Goal: Transaction & Acquisition: Purchase product/service

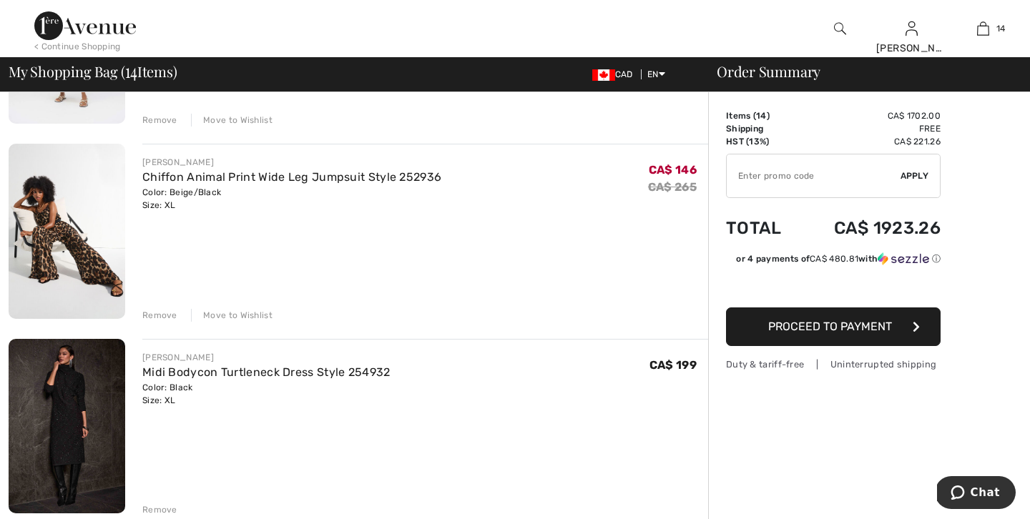
scroll to position [458, 0]
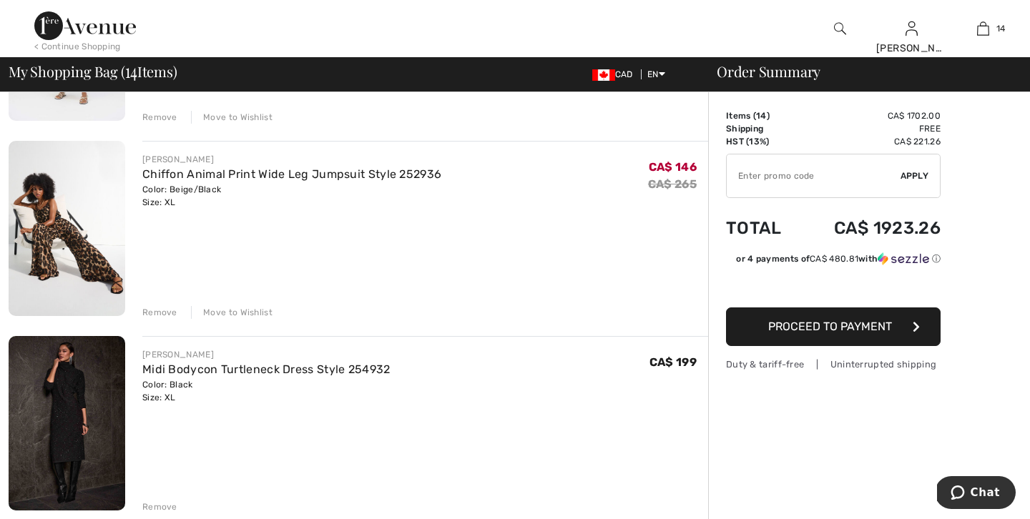
click at [248, 310] on div "Move to Wishlist" at bounding box center [232, 312] width 82 height 13
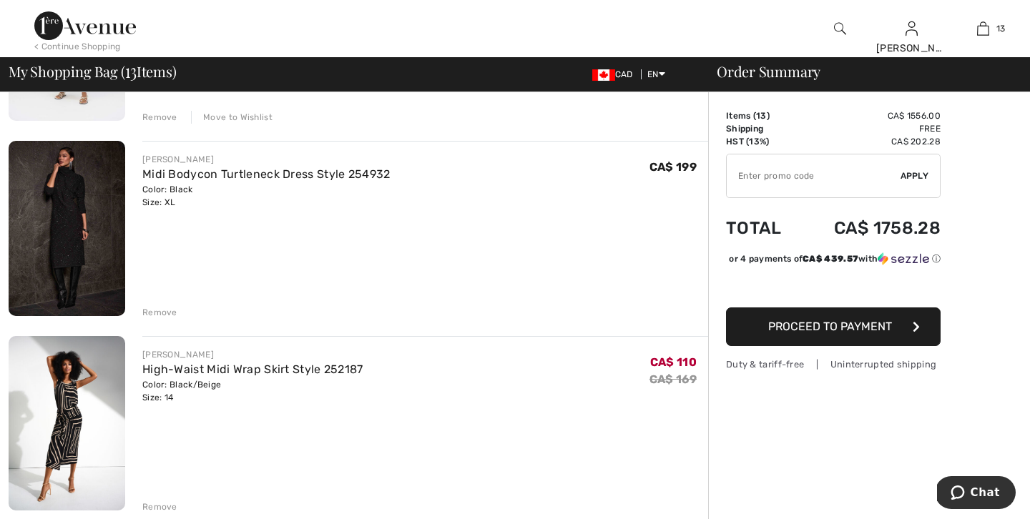
click at [153, 308] on div "Remove" at bounding box center [159, 312] width 35 height 13
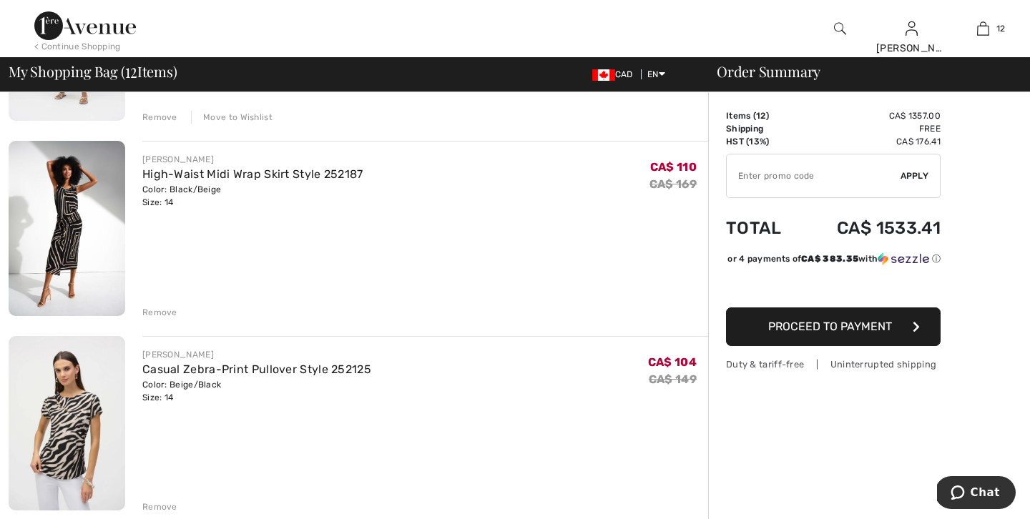
click at [155, 310] on div "Remove" at bounding box center [159, 312] width 35 height 13
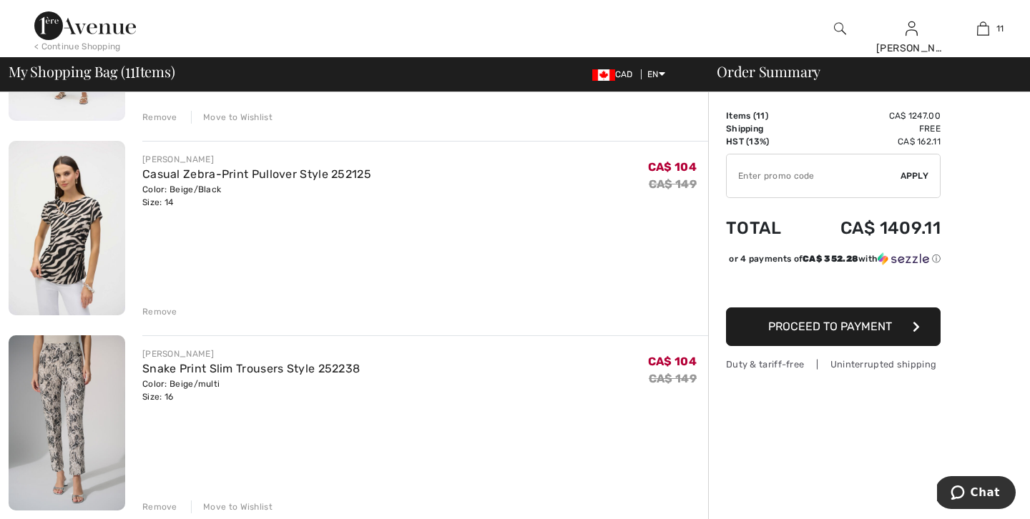
click at [155, 310] on div "Remove" at bounding box center [159, 311] width 35 height 13
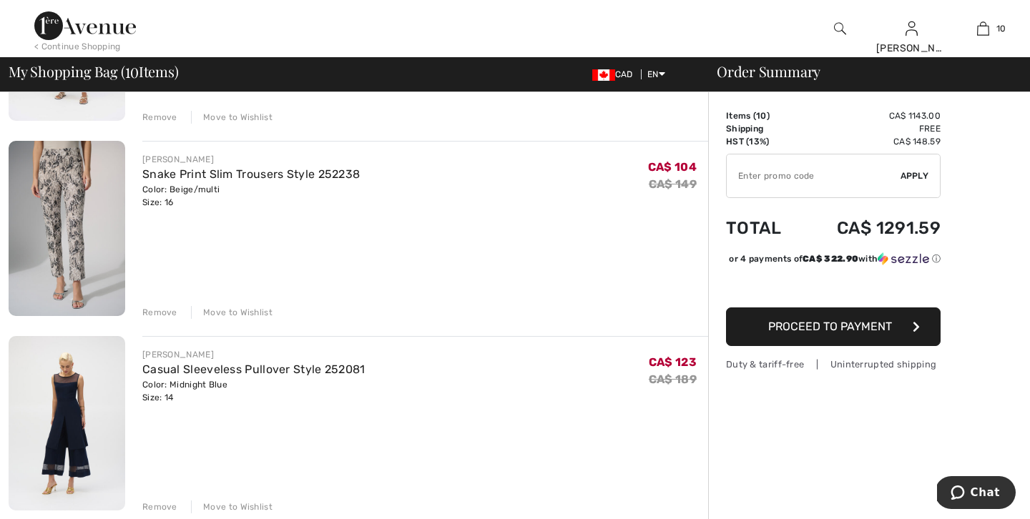
click at [155, 310] on div "Remove" at bounding box center [159, 312] width 35 height 13
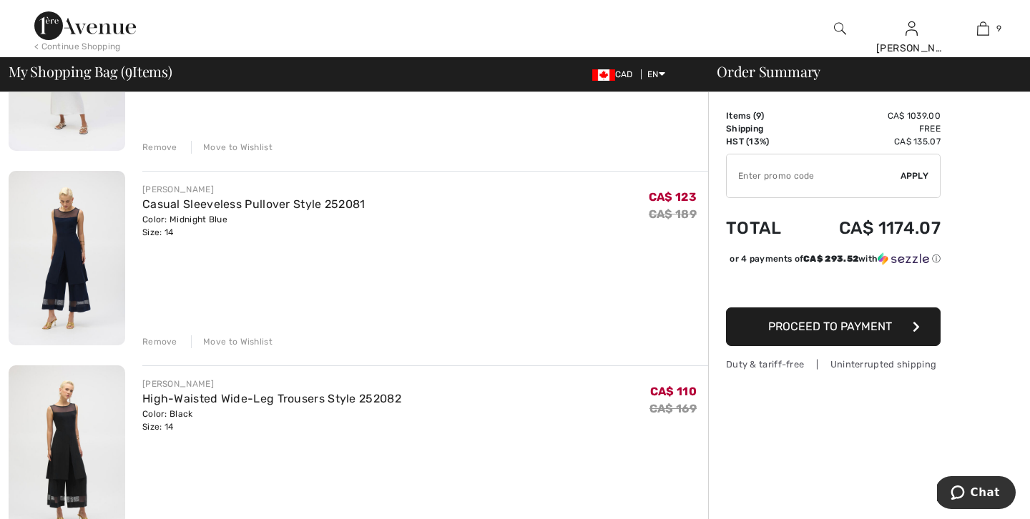
scroll to position [429, 0]
click at [238, 143] on div "Move to Wishlist" at bounding box center [232, 145] width 82 height 13
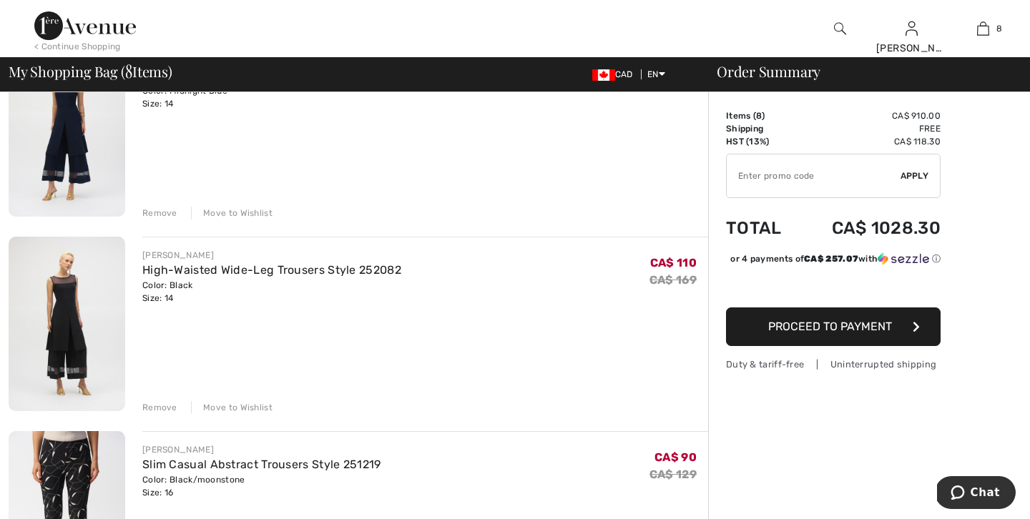
scroll to position [411, 0]
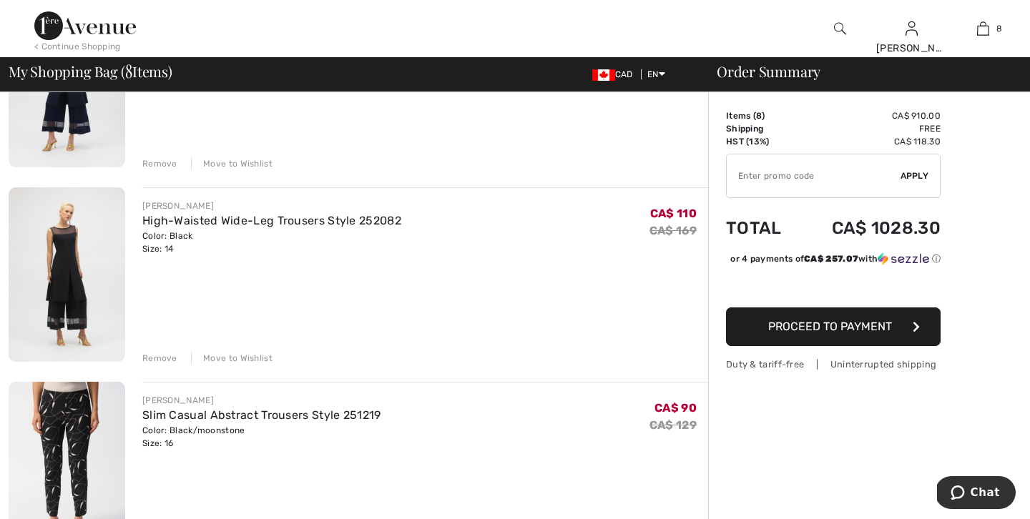
click at [242, 356] on div "Move to Wishlist" at bounding box center [232, 358] width 82 height 13
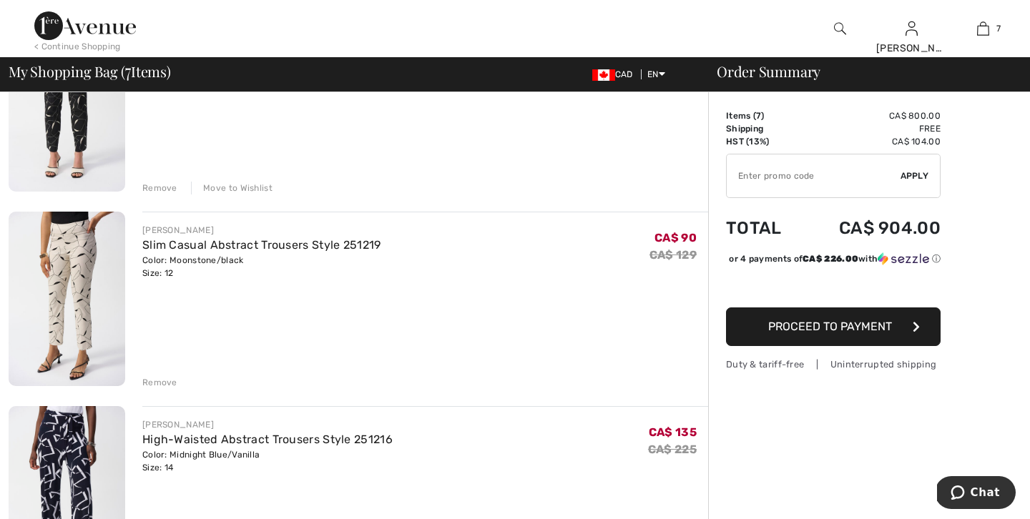
scroll to position [583, 0]
click at [157, 378] on div "Remove" at bounding box center [159, 381] width 35 height 13
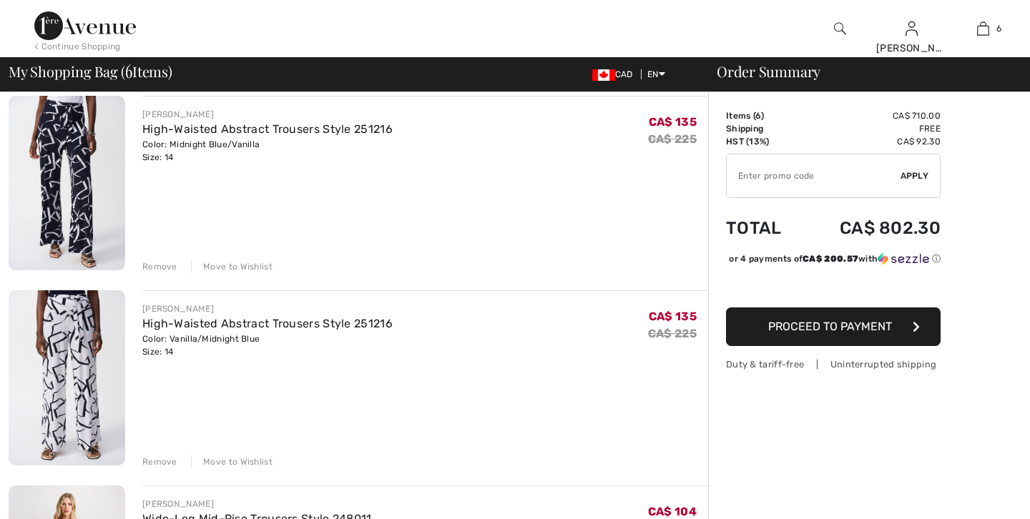
scroll to position [0, 0]
click at [238, 456] on div "Move to Wishlist" at bounding box center [232, 462] width 82 height 13
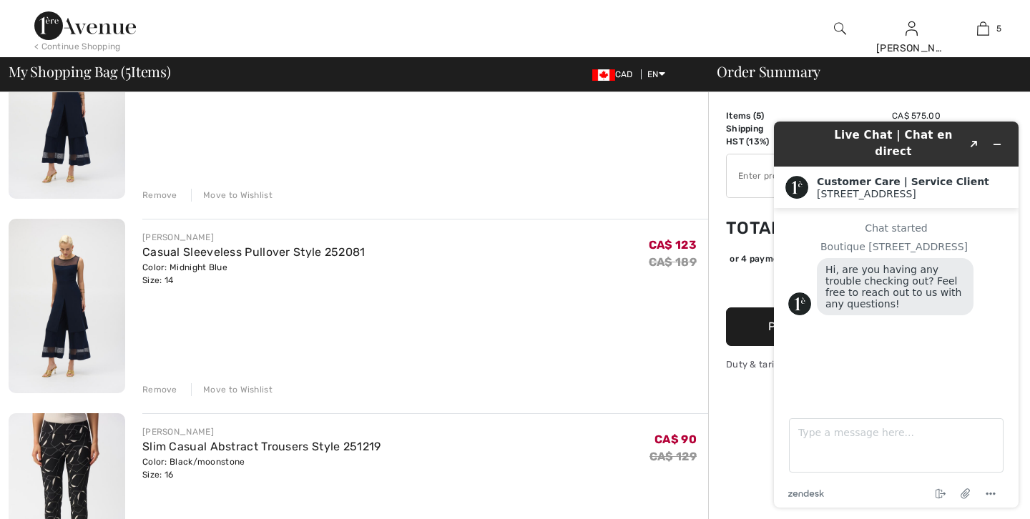
scroll to position [182, 0]
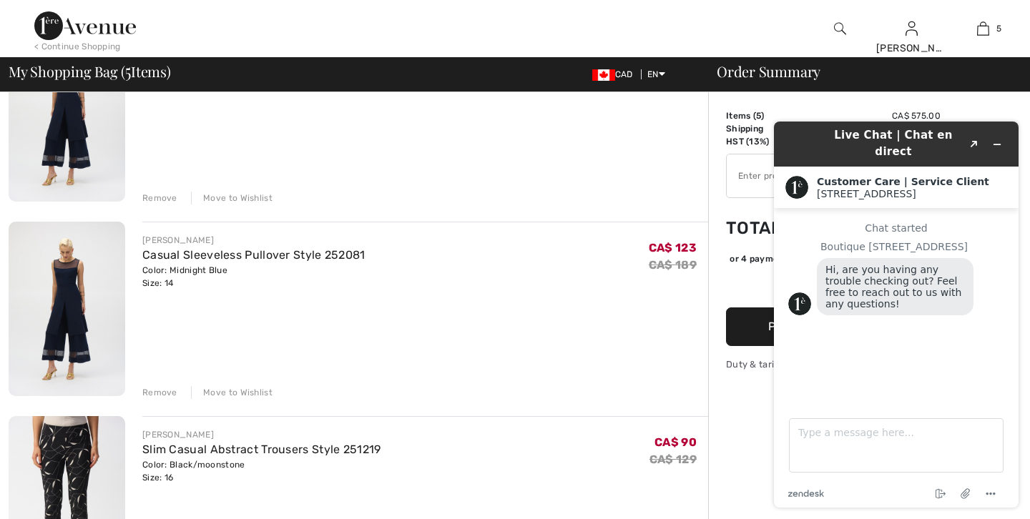
click at [210, 390] on div "Move to Wishlist" at bounding box center [232, 392] width 82 height 13
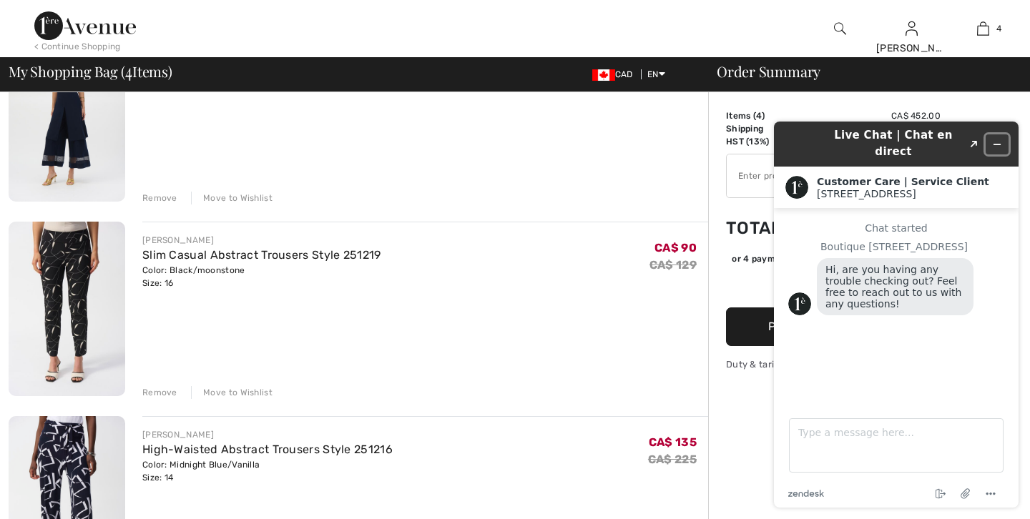
click at [996, 139] on icon "Minimize widget" at bounding box center [997, 144] width 10 height 10
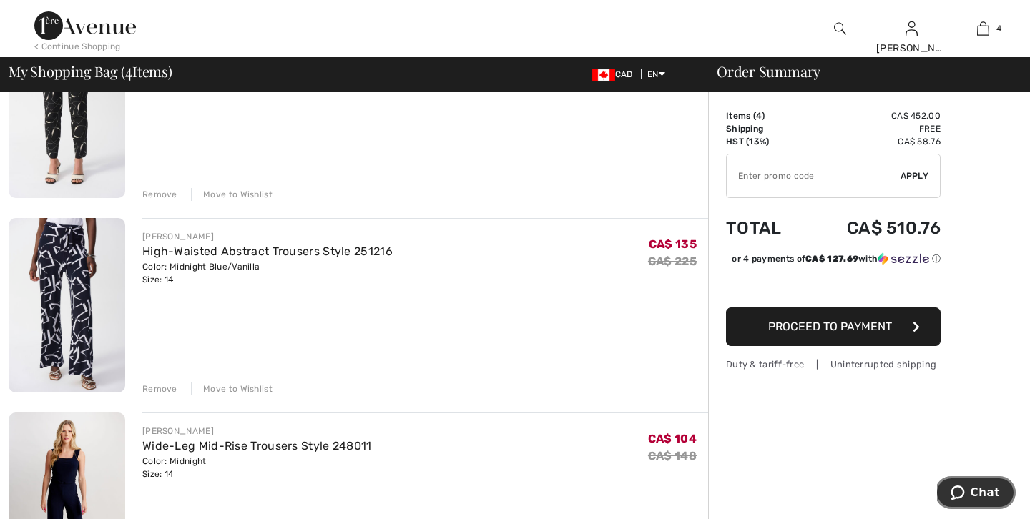
scroll to position [383, 0]
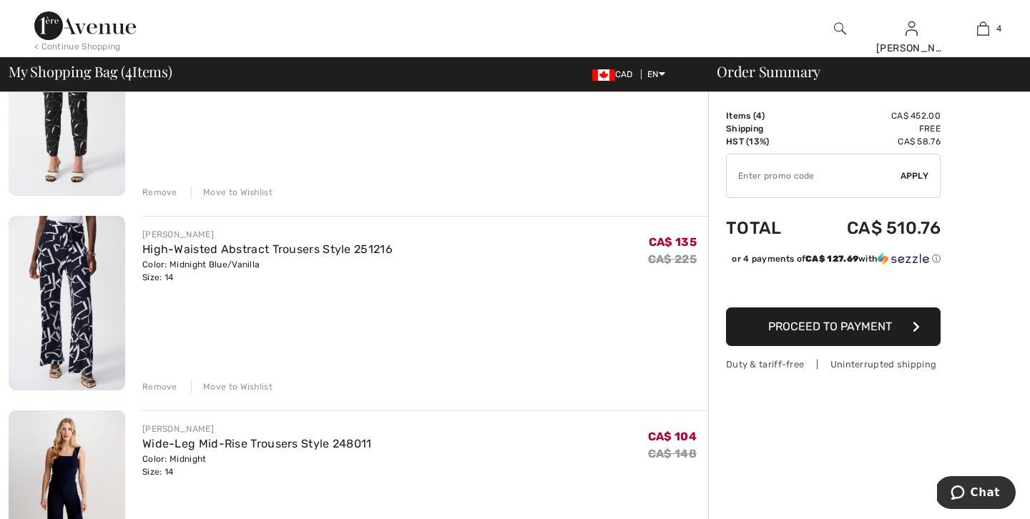
click at [238, 383] on div "Move to Wishlist" at bounding box center [232, 387] width 82 height 13
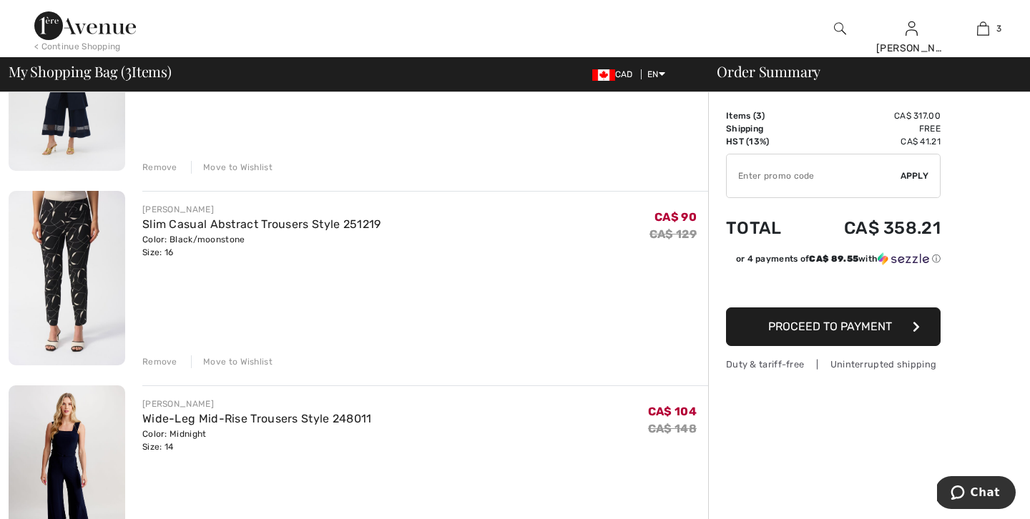
scroll to position [211, 0]
click at [234, 360] on div "Move to Wishlist" at bounding box center [232, 364] width 82 height 13
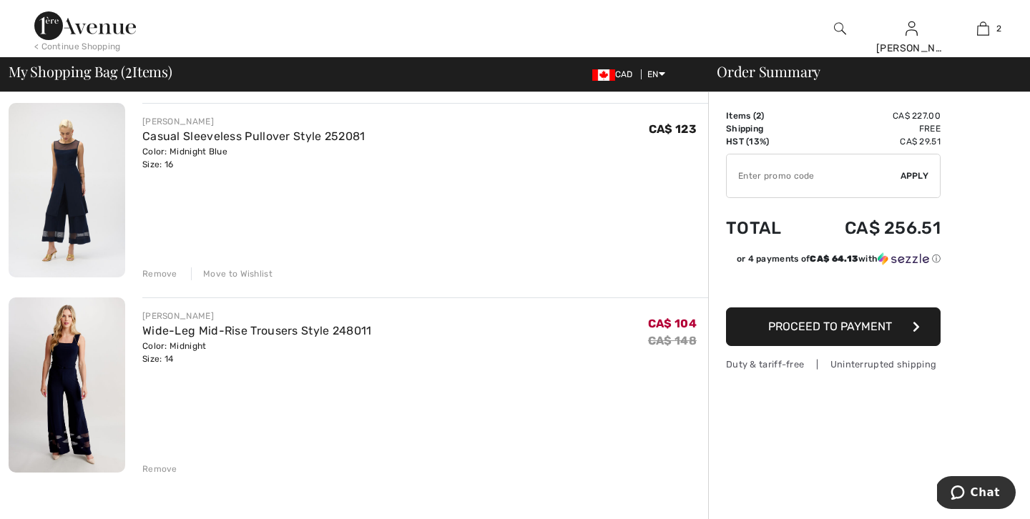
scroll to position [97, 0]
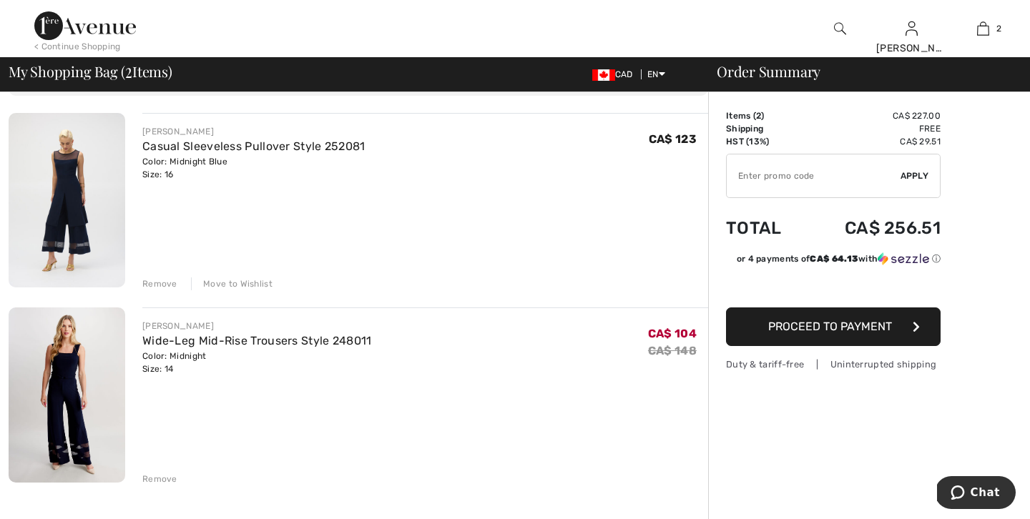
click at [803, 325] on span "Proceed to Payment" at bounding box center [830, 327] width 124 height 14
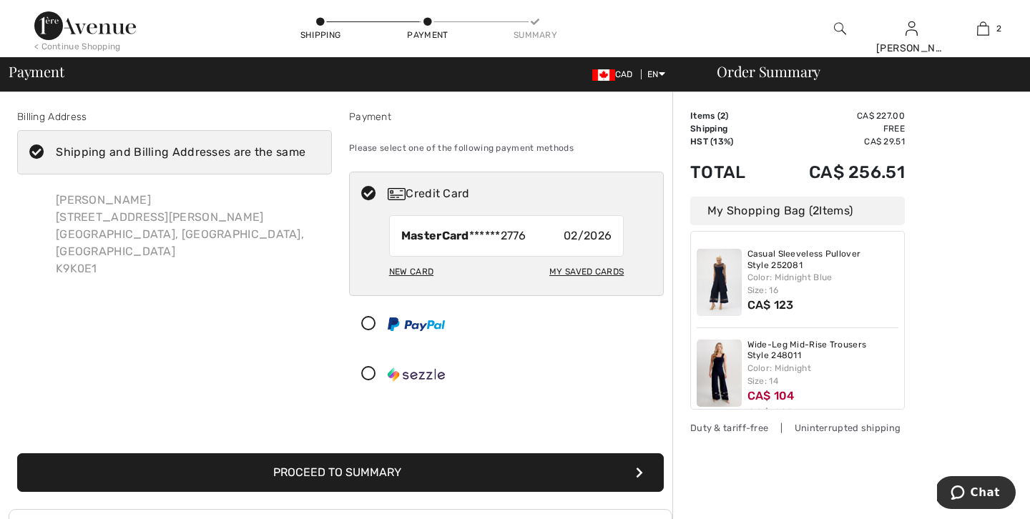
click at [320, 472] on button "Proceed to Summary" at bounding box center [340, 473] width 647 height 39
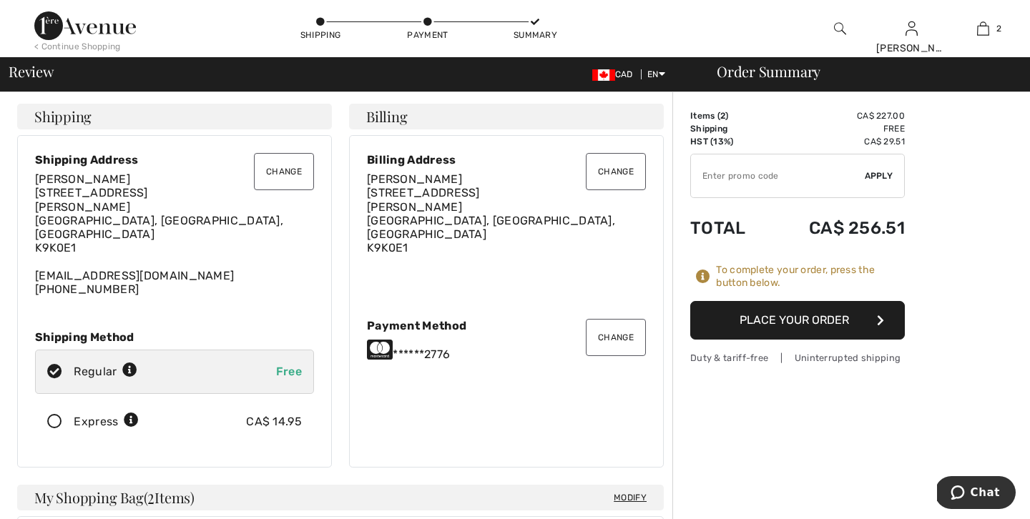
click at [722, 182] on input "TEXT" at bounding box center [778, 176] width 174 height 43
type input "EXTRA15"
click at [873, 171] on span "Apply" at bounding box center [879, 176] width 29 height 13
click at [765, 314] on button "Place Your Order" at bounding box center [797, 320] width 215 height 39
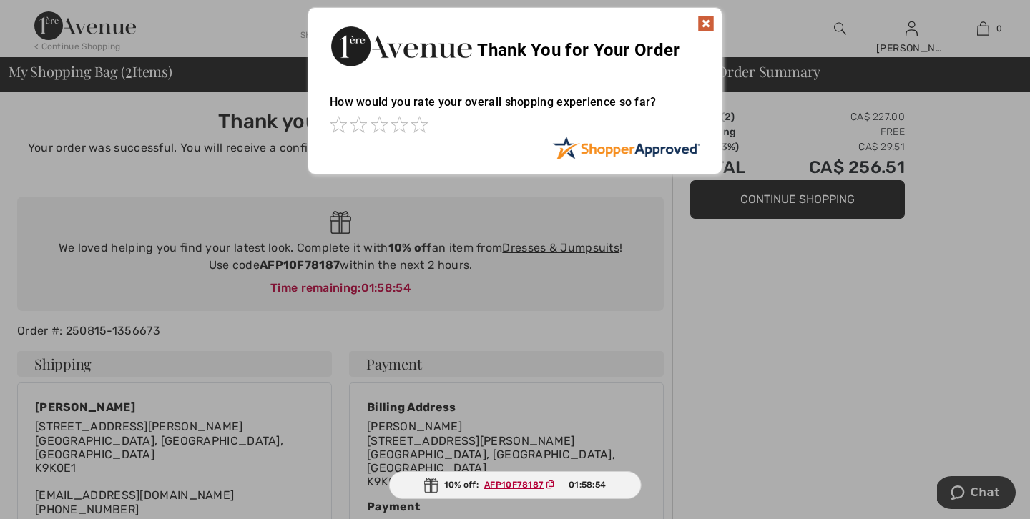
click at [705, 20] on img at bounding box center [705, 23] width 17 height 17
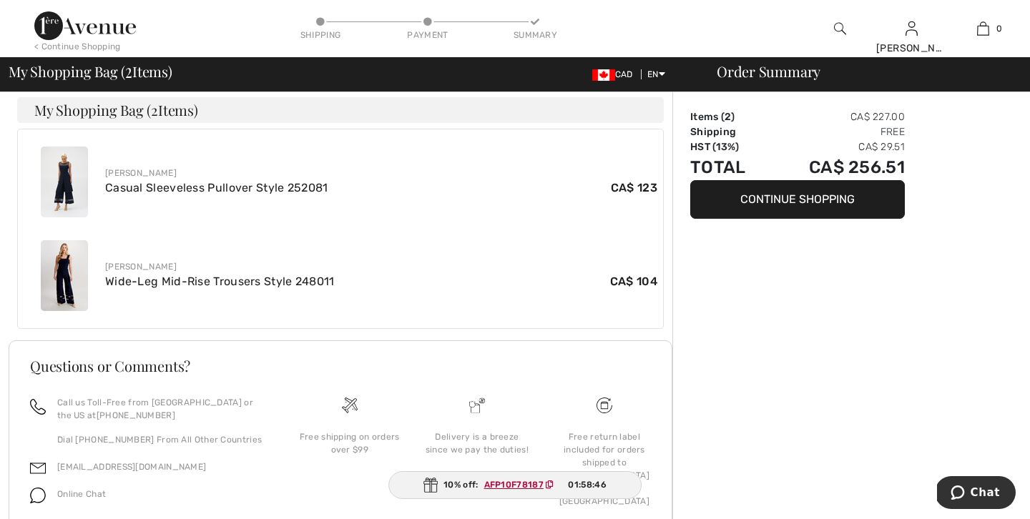
scroll to position [542, 0]
